Goal: Information Seeking & Learning: Learn about a topic

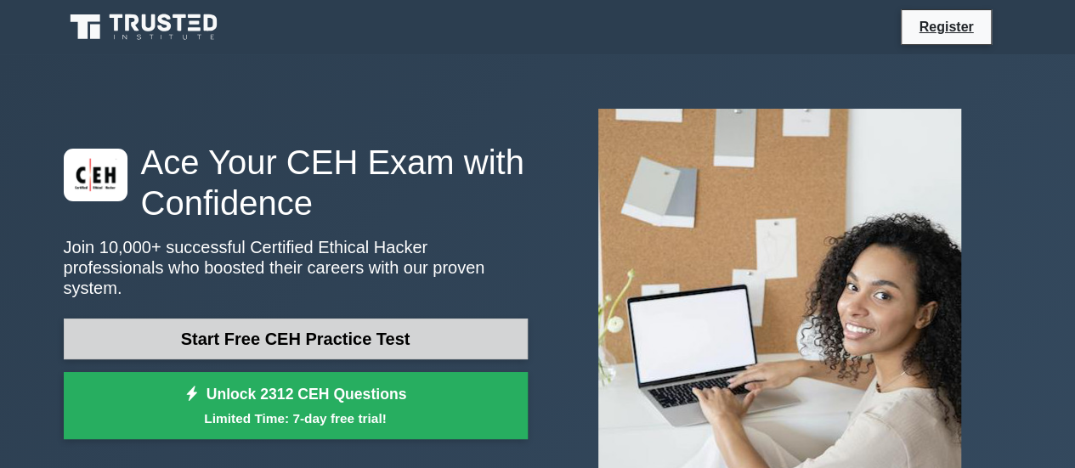
click at [437, 332] on link "Start Free CEH Practice Test" at bounding box center [296, 339] width 464 height 41
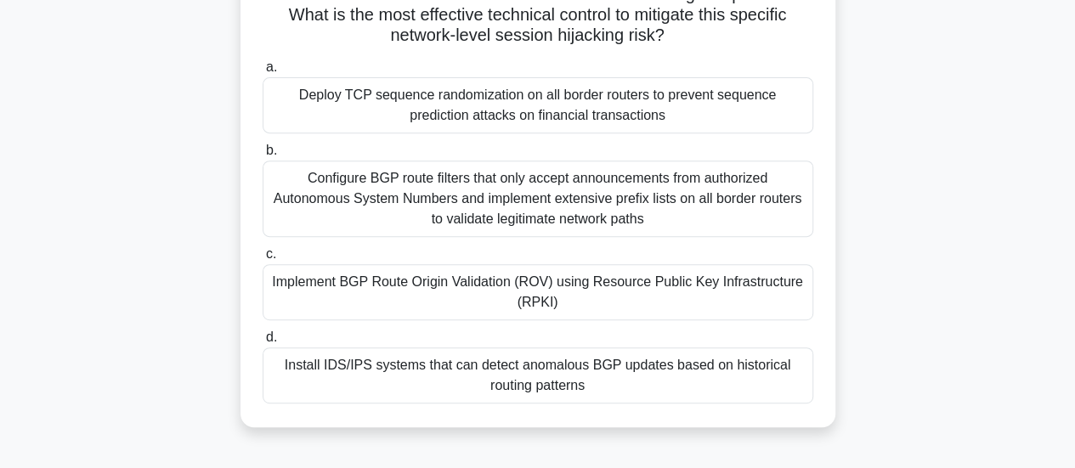
scroll to position [283, 0]
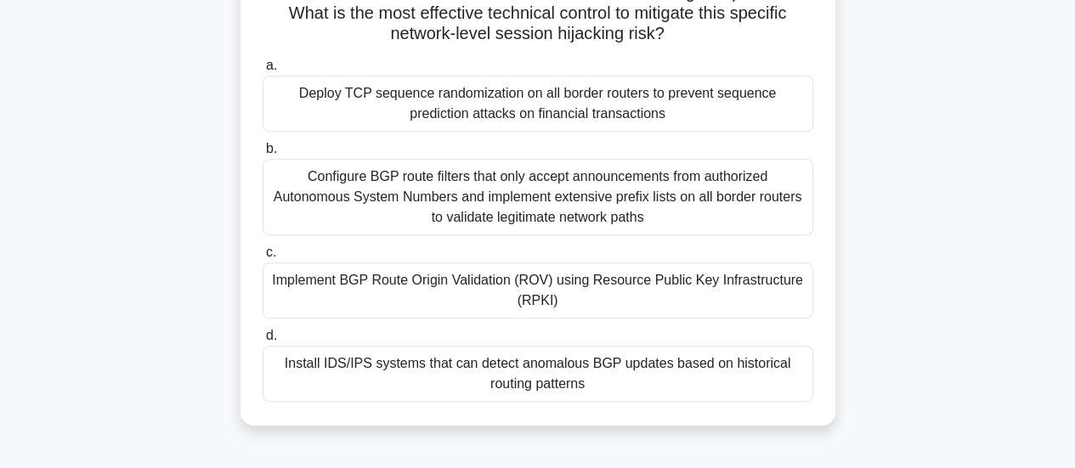
click at [700, 297] on div "Implement BGP Route Origin Validation (ROV) using Resource Public Key Infrastru…" at bounding box center [538, 291] width 551 height 56
click at [263, 258] on input "c. Implement BGP Route Origin Validation (ROV) using Resource Public Key Infras…" at bounding box center [263, 252] width 0 height 11
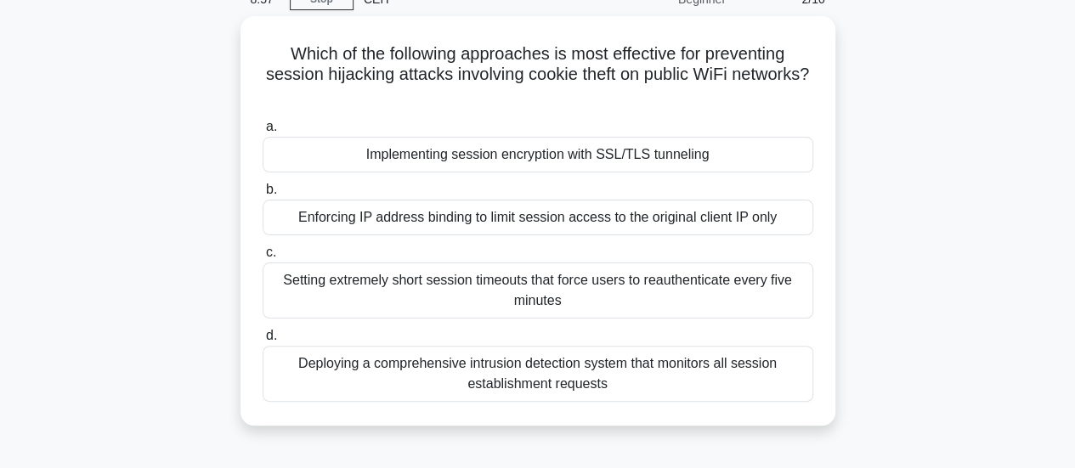
scroll to position [84, 0]
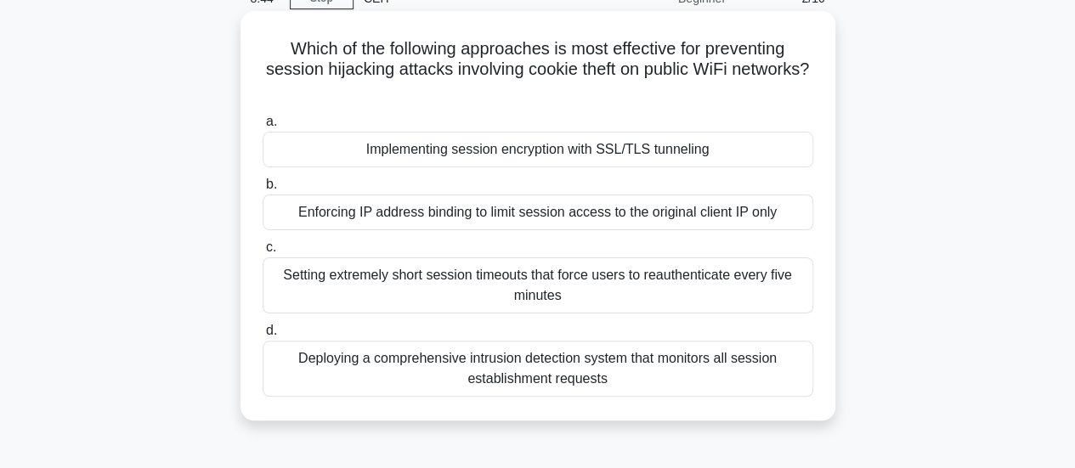
click at [743, 380] on div "Deploying a comprehensive intrusion detection system that monitors all session …" at bounding box center [538, 369] width 551 height 56
click at [263, 337] on input "d. Deploying a comprehensive intrusion detection system that monitors all sessi…" at bounding box center [263, 331] width 0 height 11
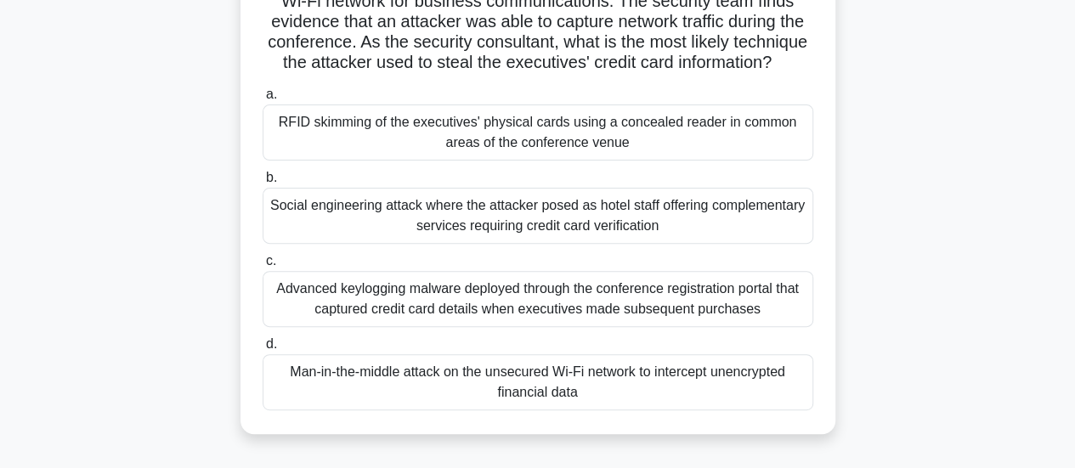
scroll to position [214, 0]
click at [644, 404] on div "Man-in-the-middle attack on the unsecured Wi-Fi network to intercept unencrypte…" at bounding box center [538, 382] width 551 height 56
click at [263, 349] on input "d. Man-in-the-middle attack on the unsecured Wi-Fi network to intercept unencry…" at bounding box center [263, 343] width 0 height 11
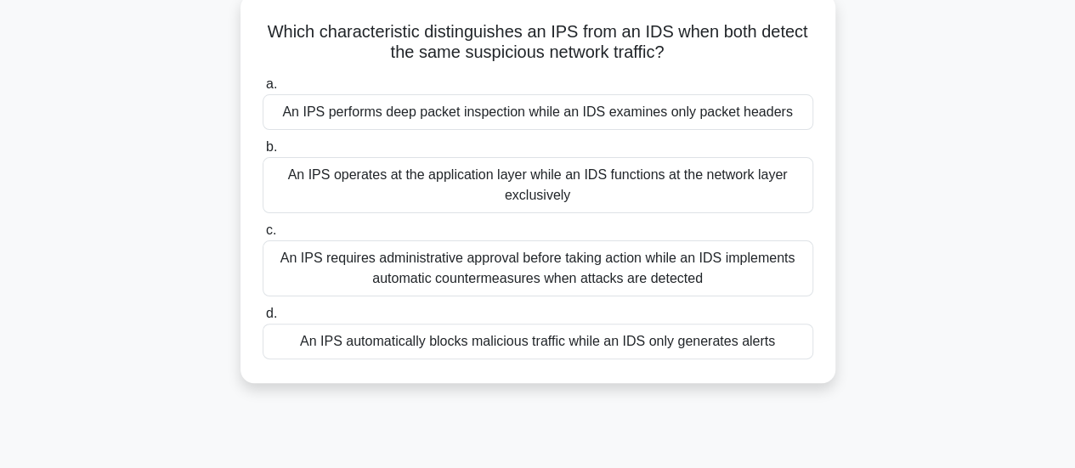
scroll to position [108, 0]
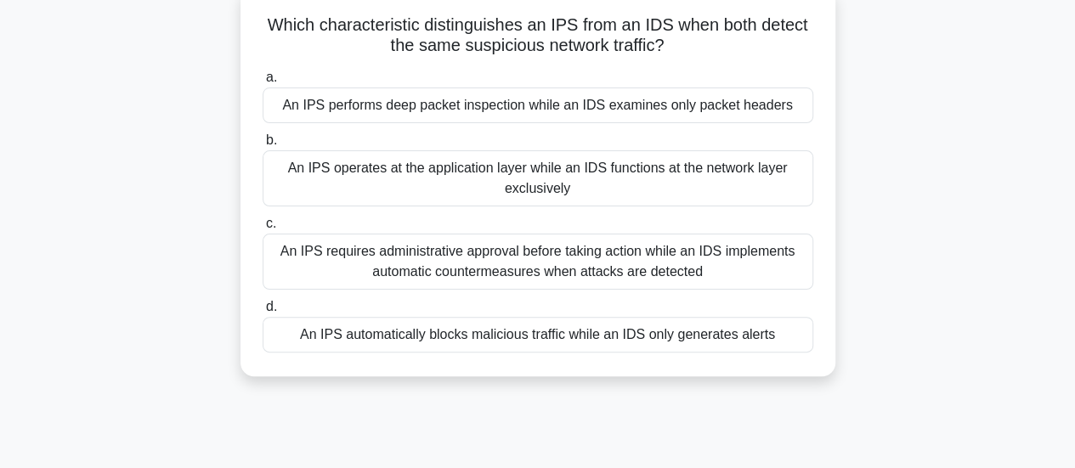
click at [717, 336] on div "An IPS automatically blocks malicious traffic while an IDS only generates alerts" at bounding box center [538, 335] width 551 height 36
click at [263, 313] on input "d. An IPS automatically blocks malicious traffic while an IDS only generates al…" at bounding box center [263, 307] width 0 height 11
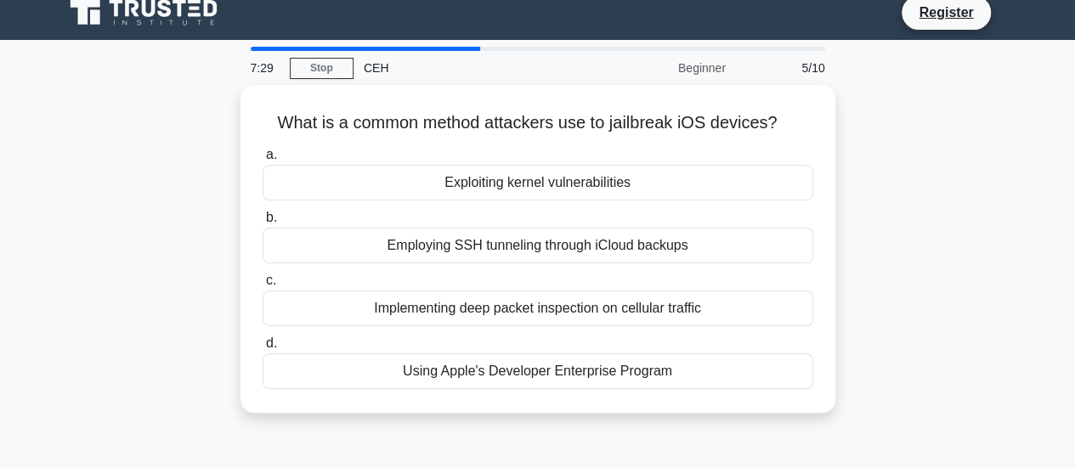
scroll to position [0, 0]
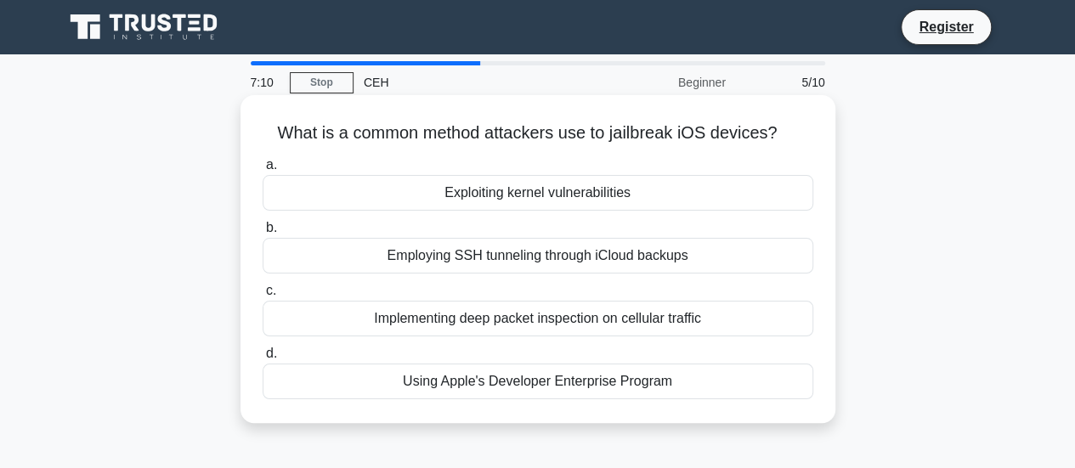
click at [730, 193] on div "Exploiting kernel vulnerabilities" at bounding box center [538, 193] width 551 height 36
click at [263, 171] on input "a. Exploiting kernel vulnerabilities" at bounding box center [263, 165] width 0 height 11
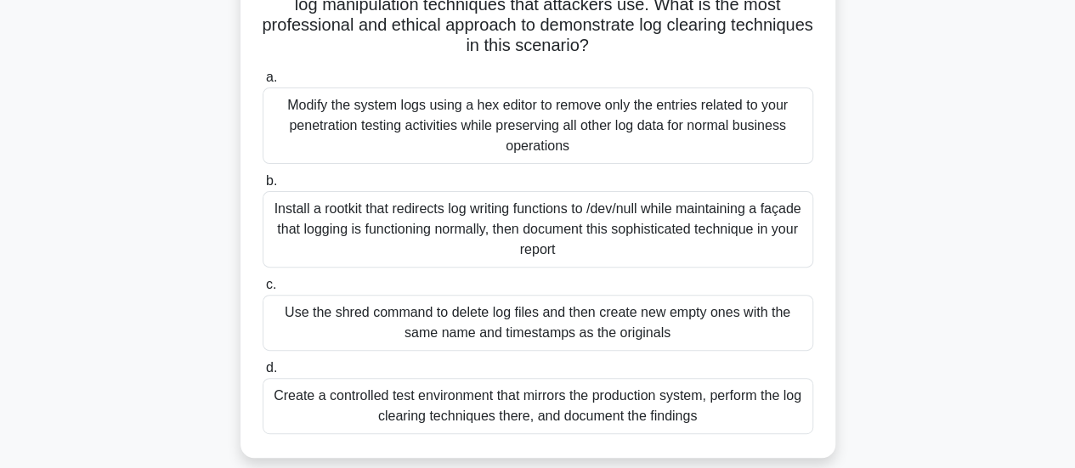
scroll to position [213, 0]
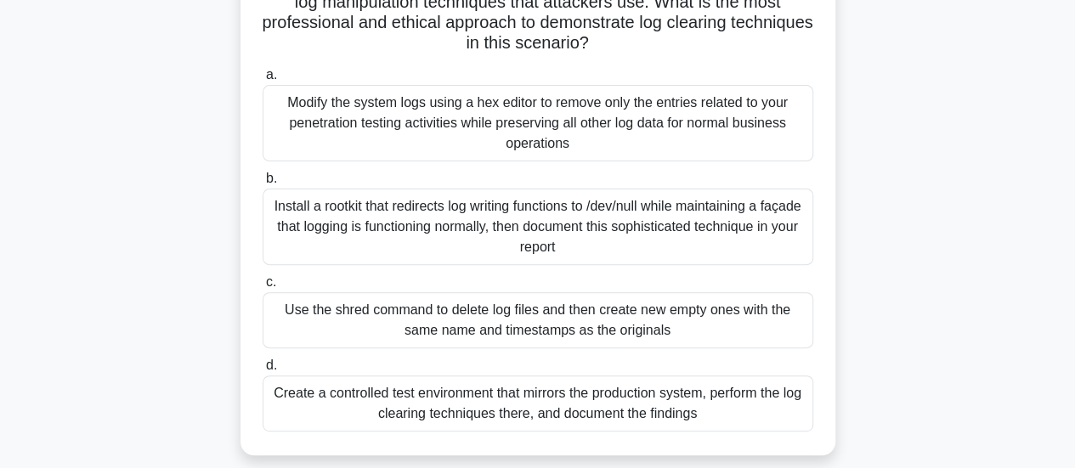
click at [726, 419] on div "Create a controlled test environment that mirrors the production system, perfor…" at bounding box center [538, 404] width 551 height 56
click at [263, 371] on input "d. Create a controlled test environment that mirrors the production system, per…" at bounding box center [263, 365] width 0 height 11
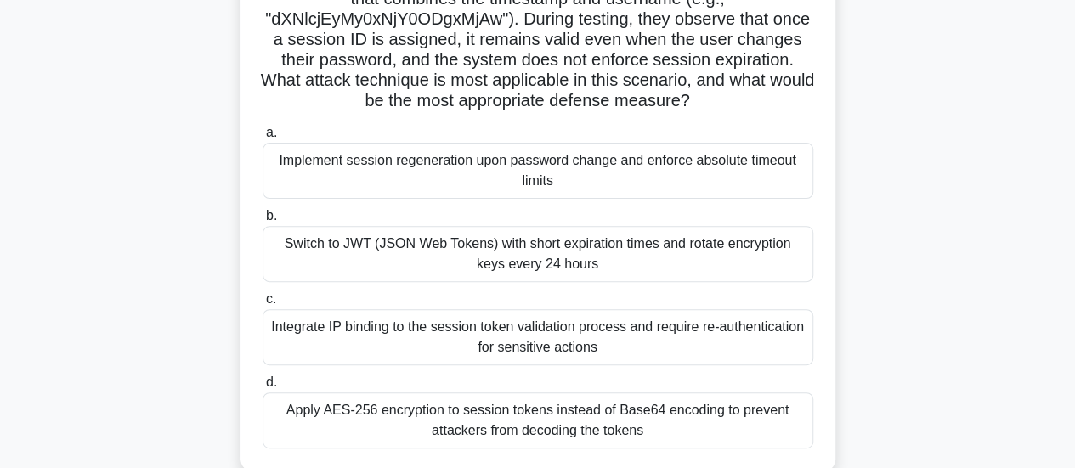
scroll to position [196, 0]
click at [766, 173] on div "Implement session regeneration upon password change and enforce absolute timeou…" at bounding box center [538, 170] width 551 height 56
click at [263, 138] on input "a. Implement session regeneration upon password change and enforce absolute tim…" at bounding box center [263, 132] width 0 height 11
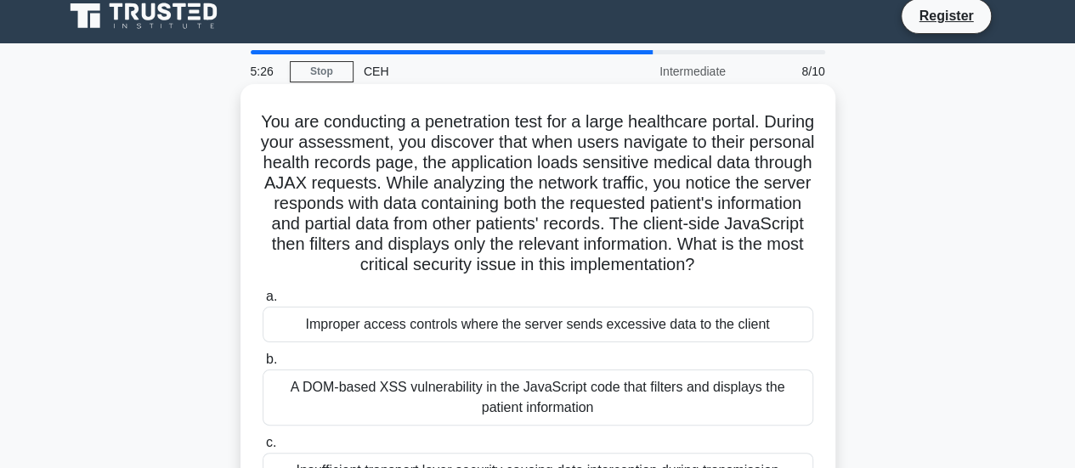
scroll to position [0, 0]
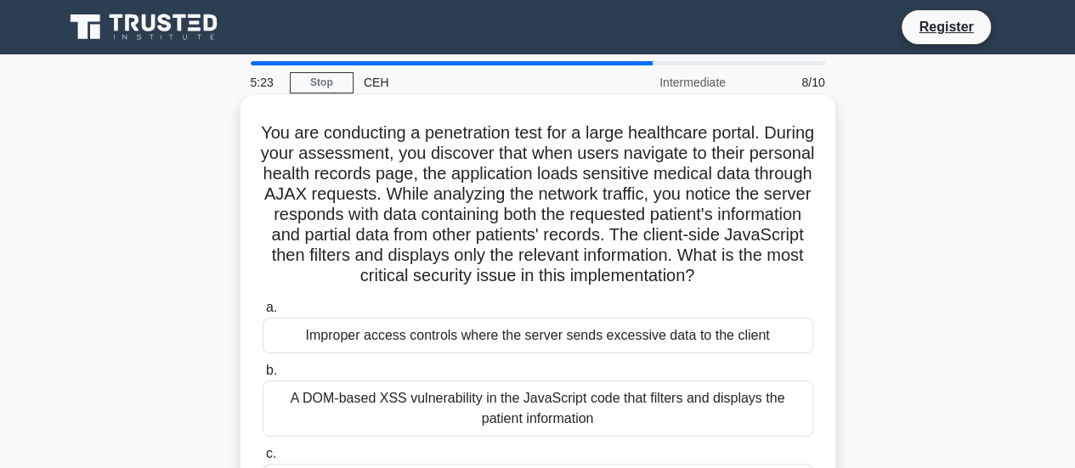
click at [733, 349] on div "Improper access controls where the server sends excessive data to the client" at bounding box center [538, 336] width 551 height 36
click at [263, 314] on input "a. Improper access controls where the server sends excessive data to the client" at bounding box center [263, 308] width 0 height 11
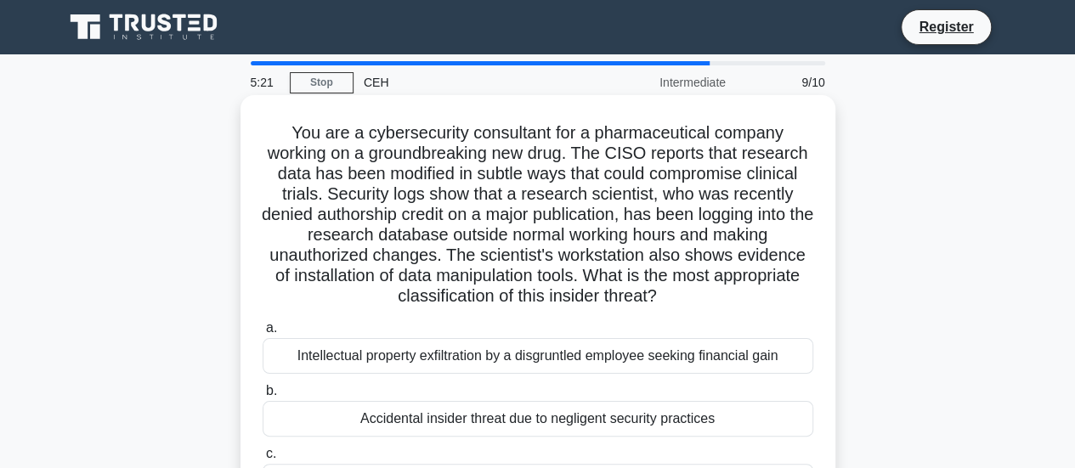
click at [651, 422] on div "Accidental insider threat due to negligent security practices" at bounding box center [538, 419] width 551 height 36
click at [263, 397] on input "b. Accidental insider threat due to negligent security practices" at bounding box center [263, 391] width 0 height 11
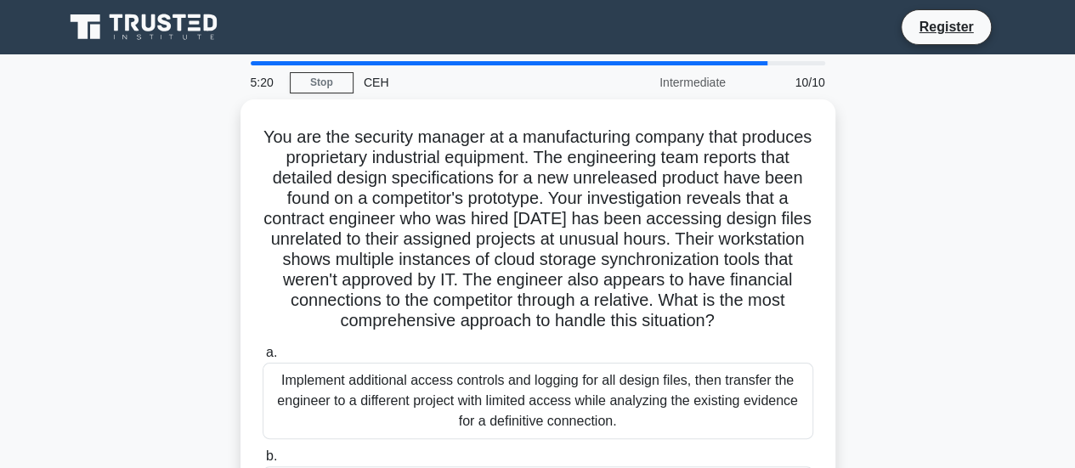
click at [651, 422] on div "Implement additional access controls and logging for all design files, then tra…" at bounding box center [538, 401] width 551 height 77
click at [263, 359] on input "a. Implement additional access controls and logging for all design files, then …" at bounding box center [263, 353] width 0 height 11
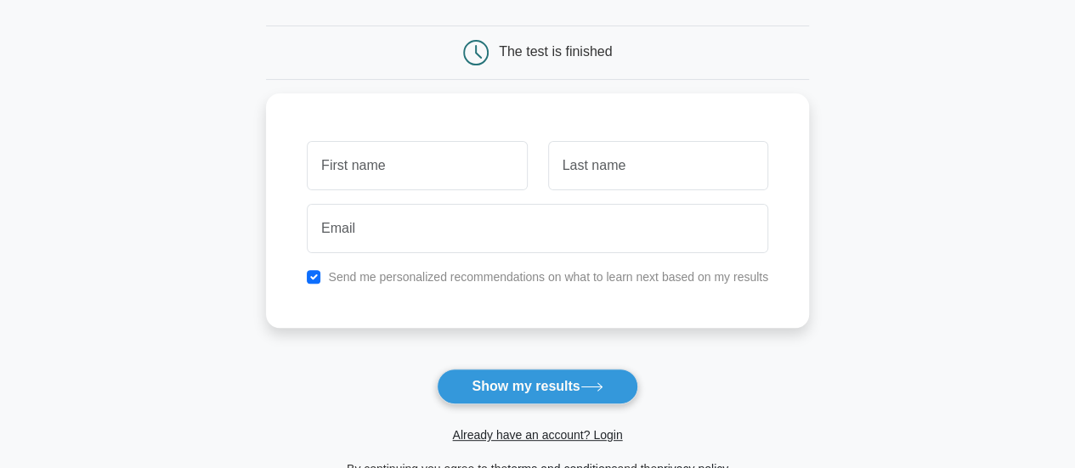
scroll to position [163, 0]
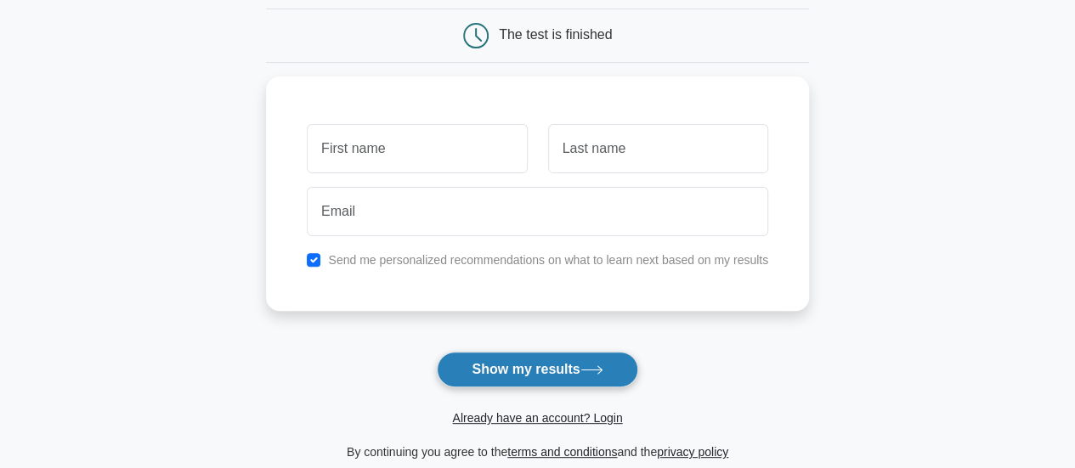
click at [588, 366] on icon at bounding box center [592, 370] width 23 height 9
